Goal: Check status

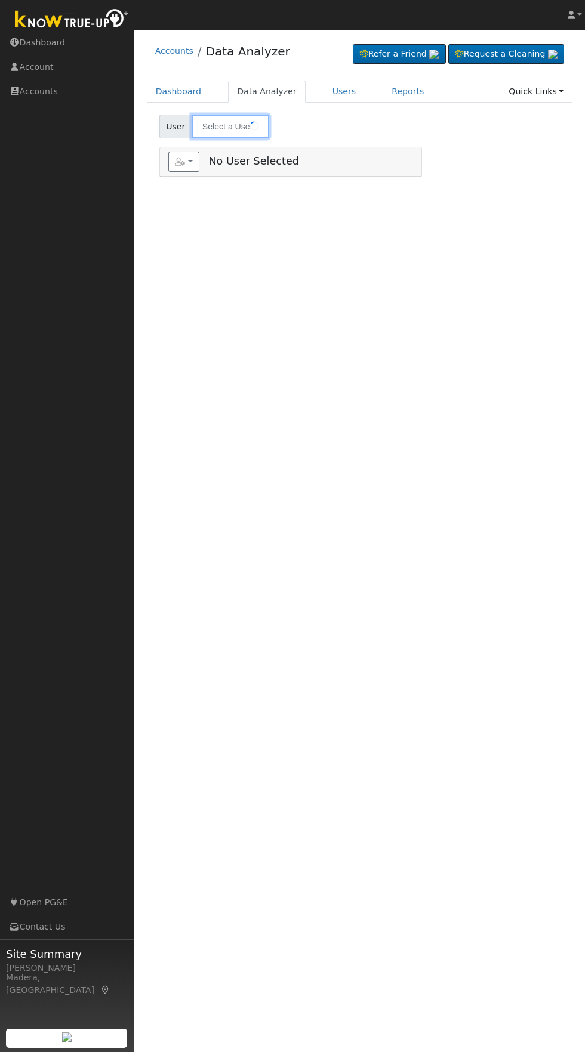
type input "[PERSON_NAME]"
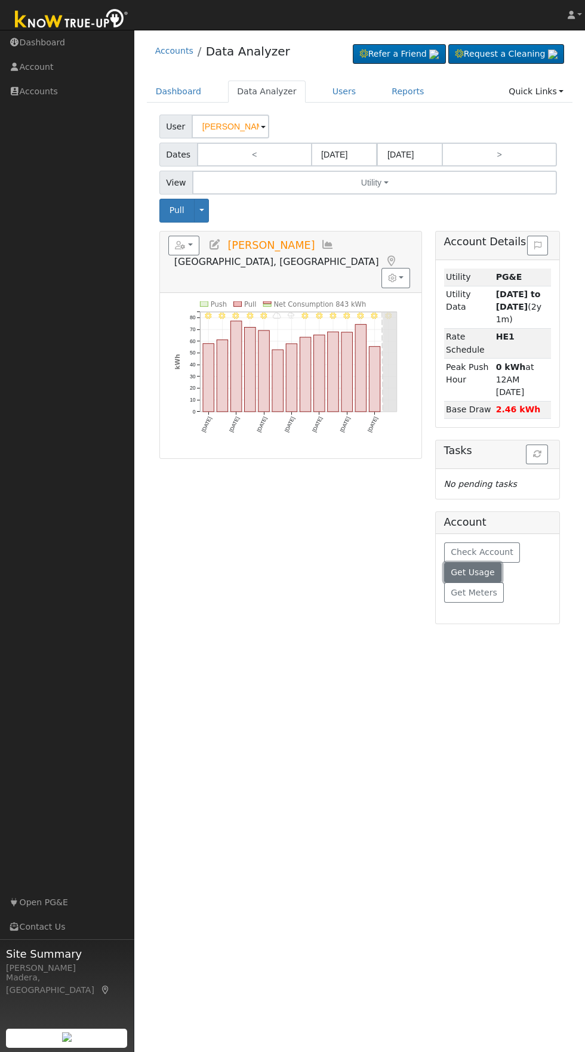
click at [464, 568] on span "Get Usage" at bounding box center [473, 573] width 44 height 10
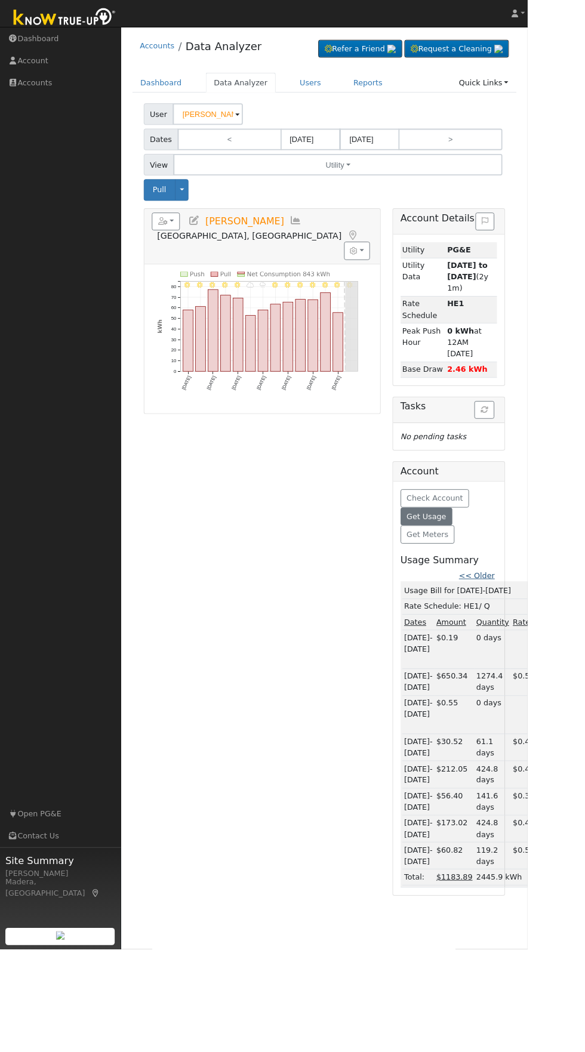
click at [536, 633] on link "<< Older" at bounding box center [527, 638] width 39 height 10
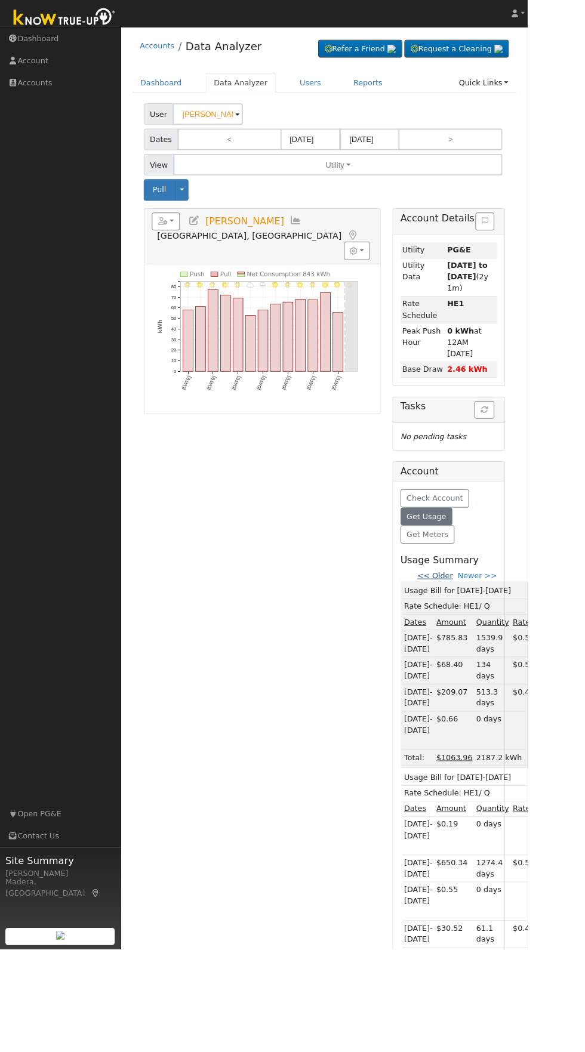
click at [492, 633] on link "<< Older" at bounding box center [482, 638] width 39 height 10
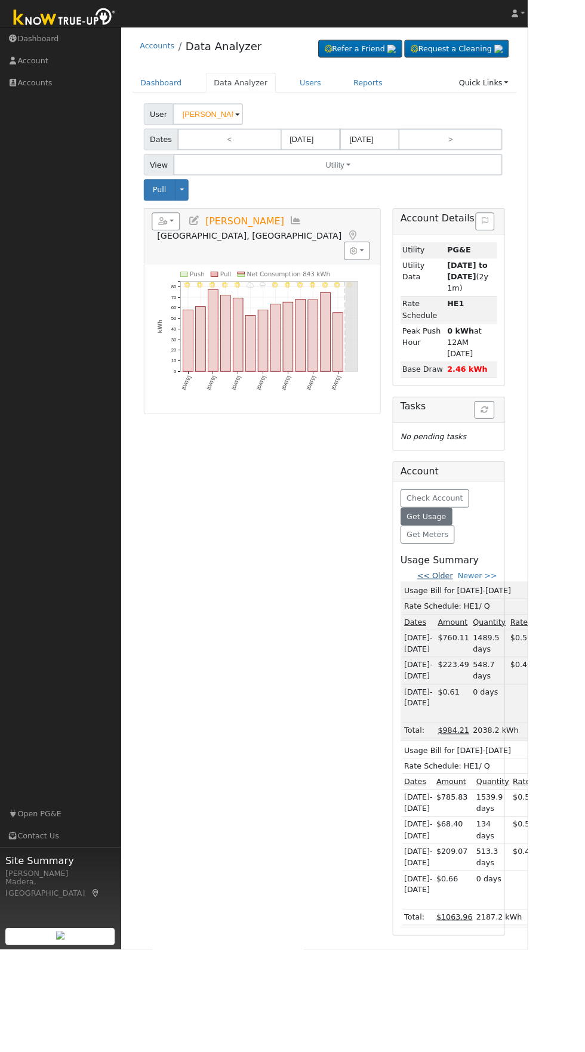
click at [488, 633] on link "<< Older" at bounding box center [482, 638] width 39 height 10
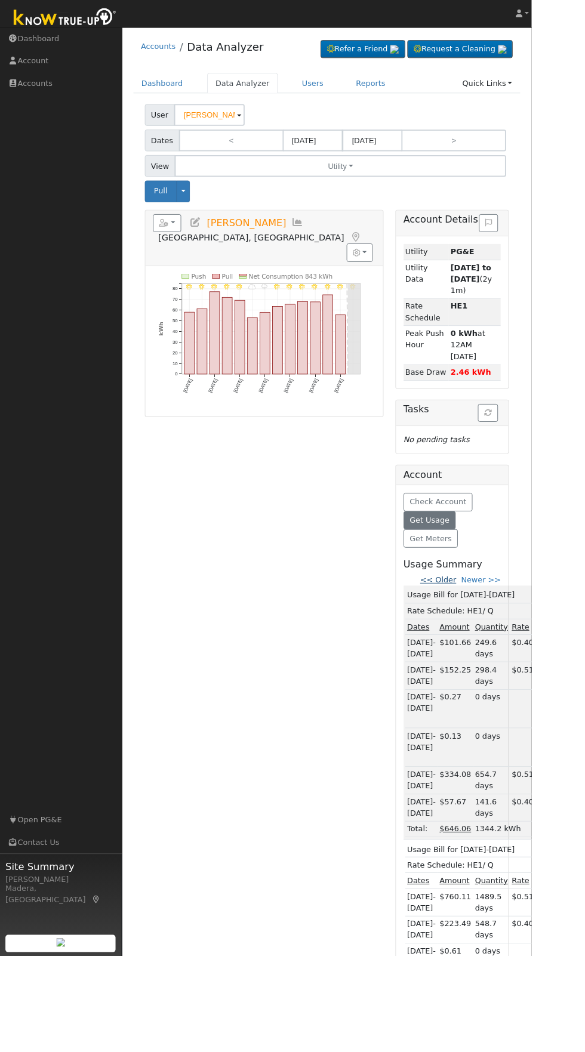
click at [494, 633] on link "<< Older" at bounding box center [482, 638] width 39 height 10
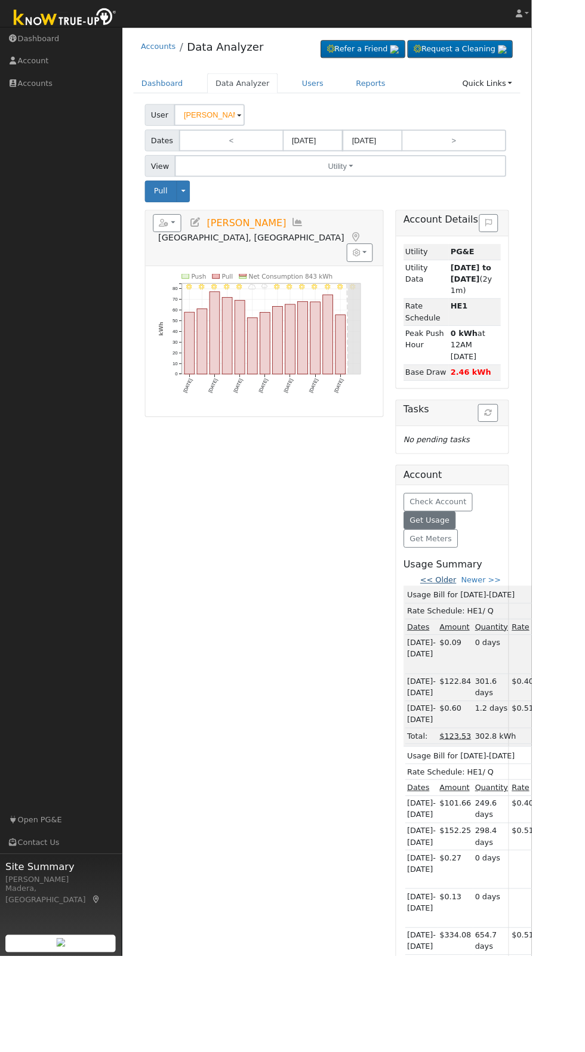
click at [494, 633] on link "<< Older" at bounding box center [482, 638] width 39 height 10
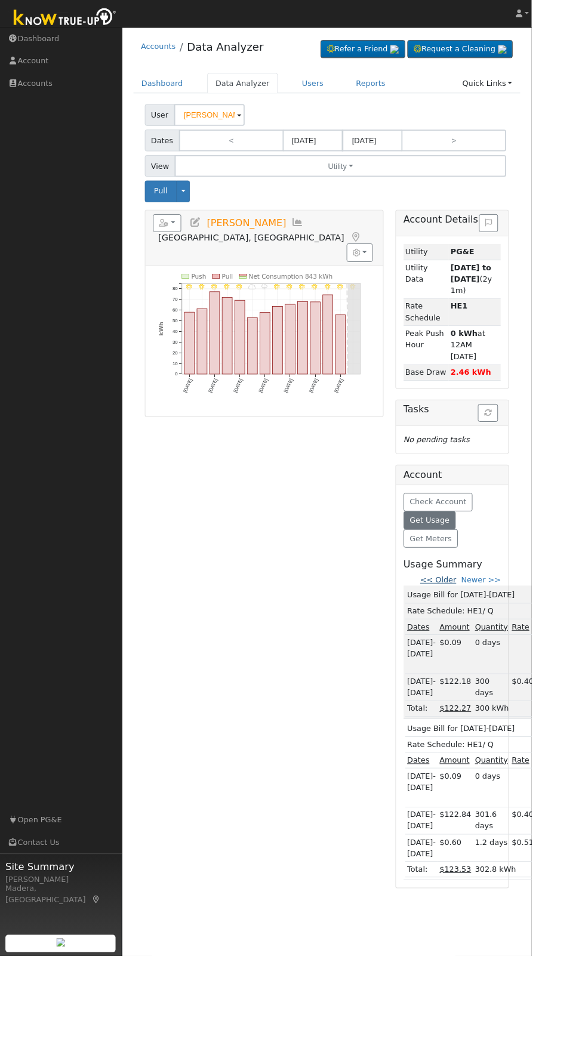
click at [489, 633] on link "<< Older" at bounding box center [482, 638] width 39 height 10
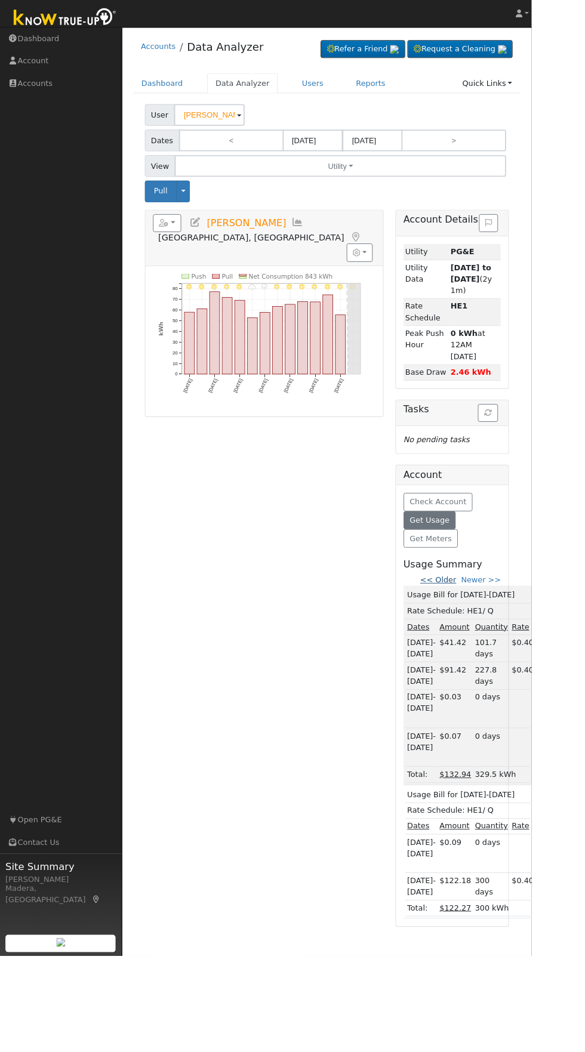
click at [496, 633] on link "<< Older" at bounding box center [482, 638] width 39 height 10
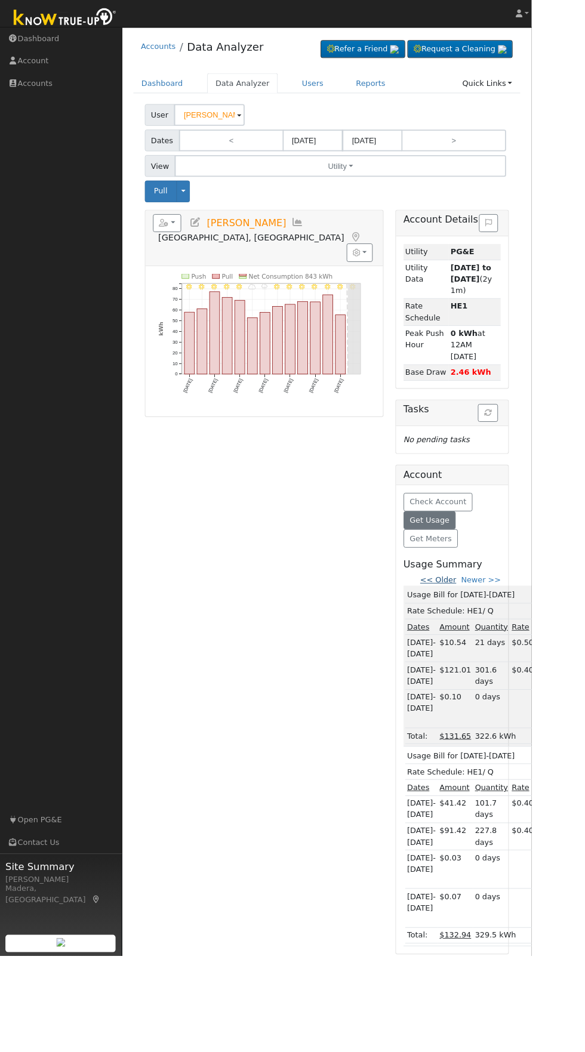
click at [492, 633] on link "<< Older" at bounding box center [482, 638] width 39 height 10
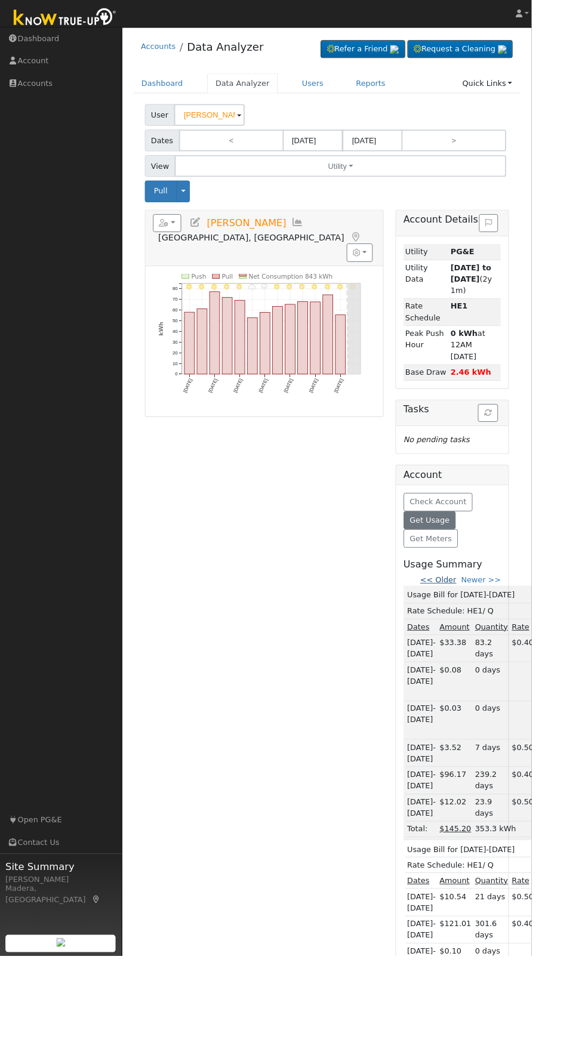
click at [489, 633] on link "<< Older" at bounding box center [482, 638] width 39 height 10
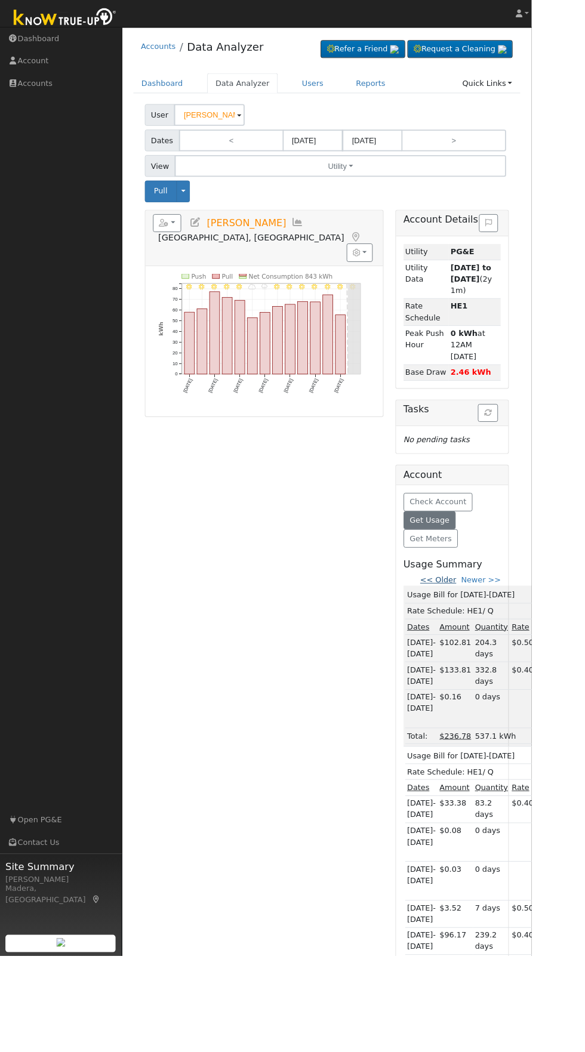
click at [488, 633] on link "<< Older" at bounding box center [482, 638] width 39 height 10
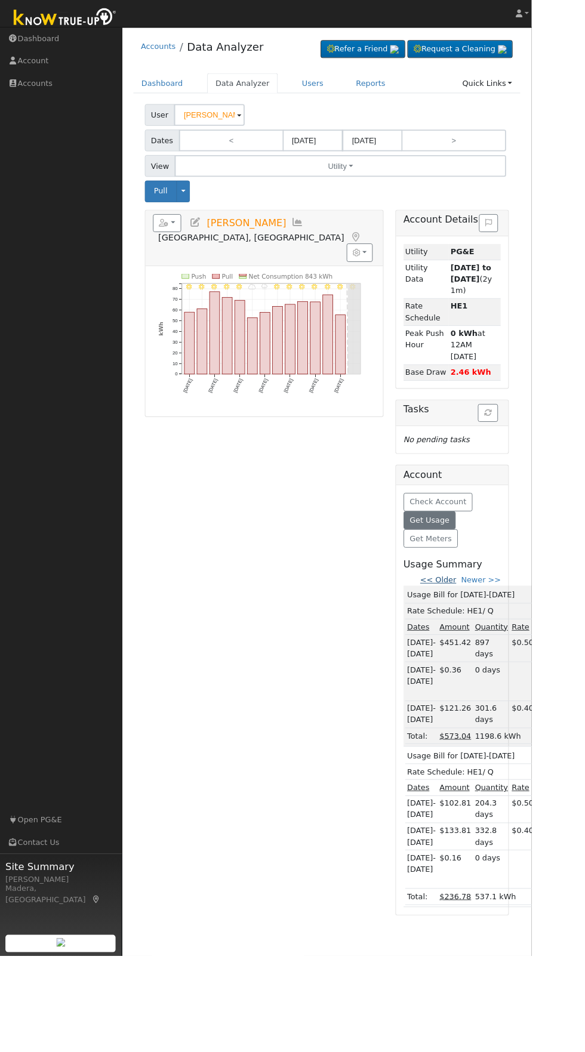
click at [491, 633] on link "<< Older" at bounding box center [482, 638] width 39 height 10
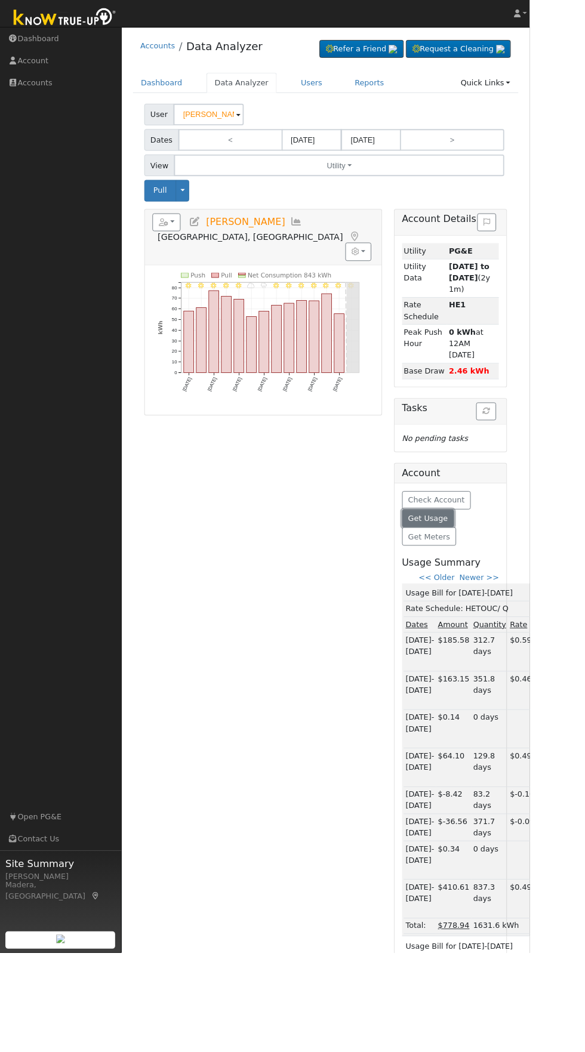
click at [491, 563] on button "Get Usage" at bounding box center [473, 573] width 58 height 20
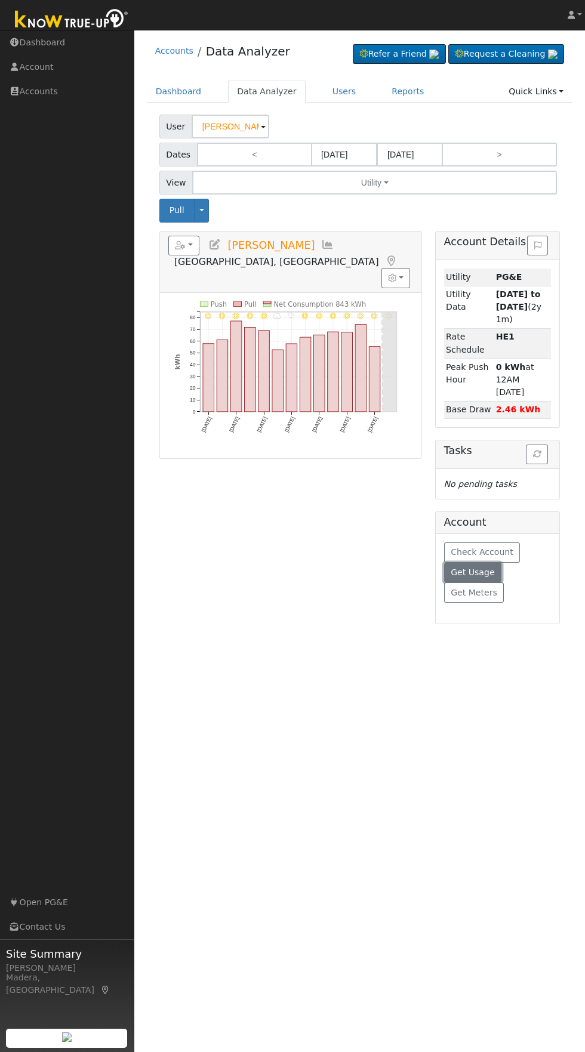
click at [495, 563] on button "Get Usage" at bounding box center [473, 573] width 58 height 20
